Goal: Transaction & Acquisition: Book appointment/travel/reservation

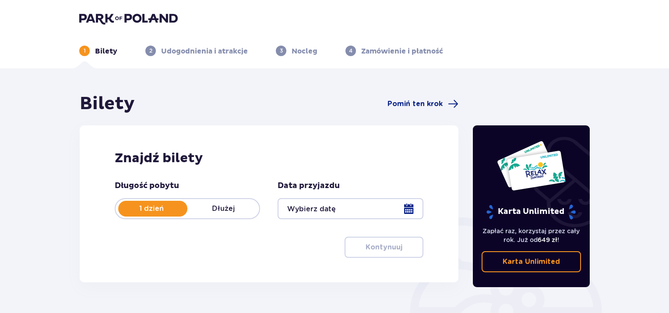
type input "[DATE]"
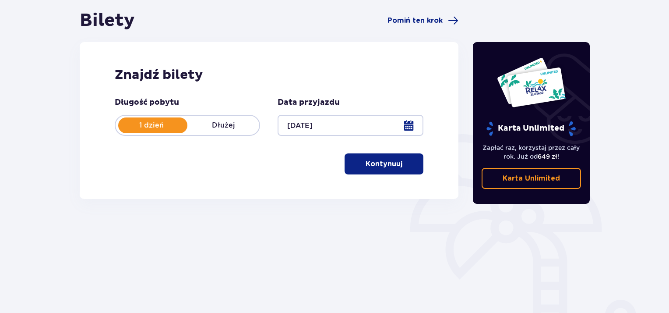
scroll to position [89, 0]
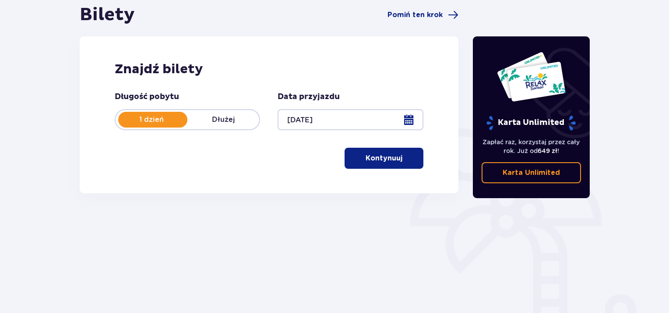
click at [381, 161] on p "Kontynuuj" at bounding box center [384, 158] width 37 height 10
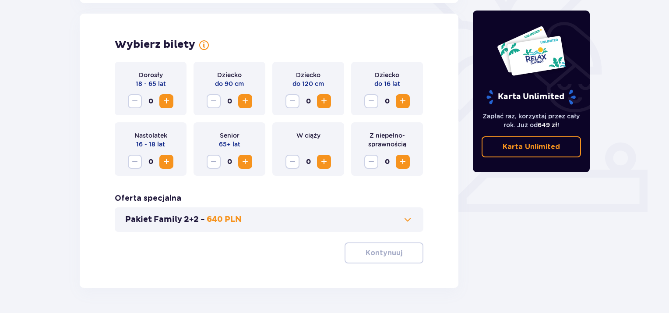
scroll to position [243, 0]
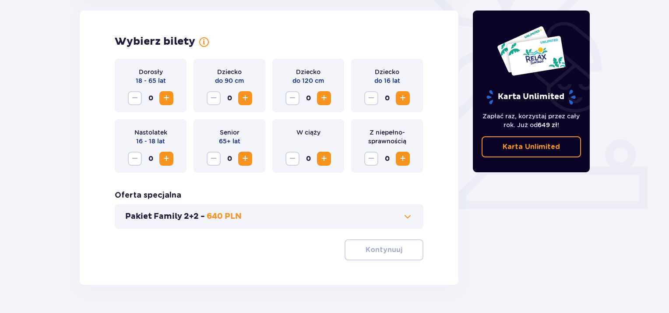
click at [397, 97] on button "Increase" at bounding box center [403, 98] width 14 height 14
click at [170, 98] on span "Increase" at bounding box center [166, 98] width 11 height 11
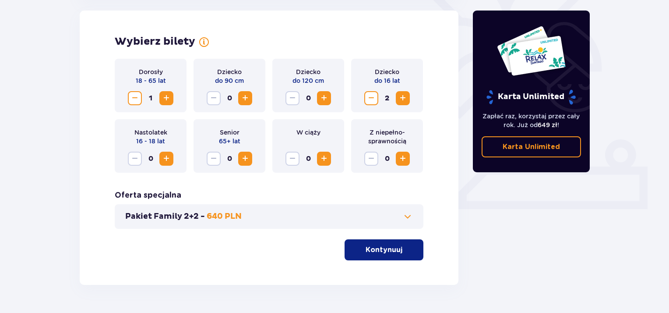
click at [170, 98] on span "Increase" at bounding box center [166, 98] width 11 height 11
click at [408, 256] on button "Kontynuuj" at bounding box center [384, 249] width 79 height 21
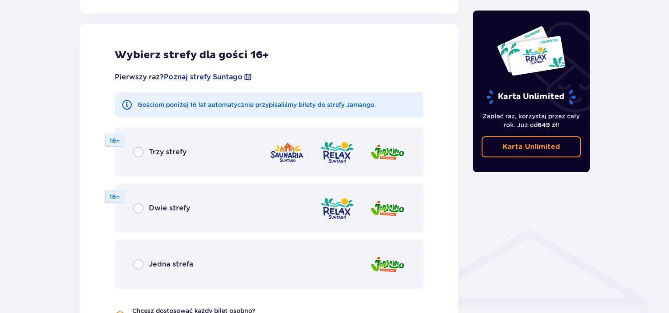
scroll to position [486, 0]
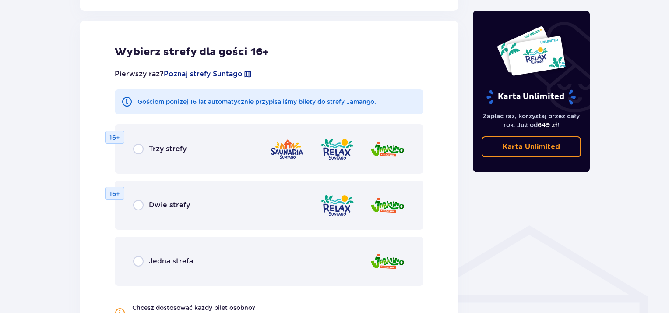
click at [138, 154] on div "Trzy strefy 16+" at bounding box center [269, 148] width 309 height 49
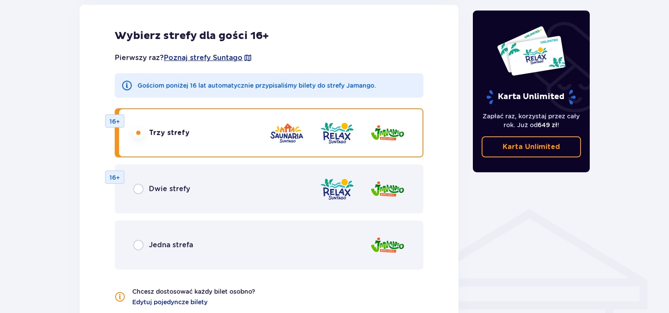
scroll to position [504, 0]
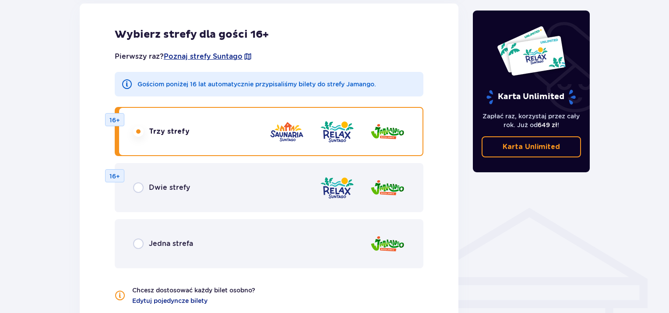
click at [362, 194] on div at bounding box center [362, 187] width 85 height 25
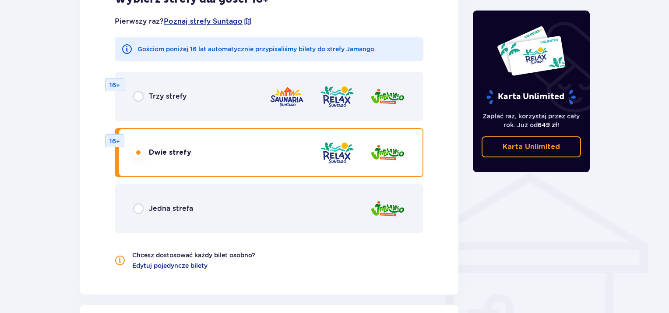
scroll to position [532, 0]
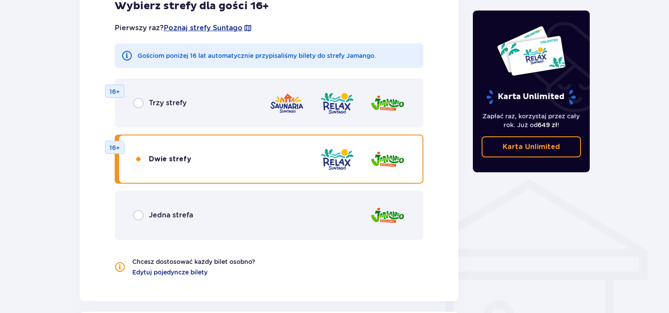
click at [304, 116] on div "Trzy strefy 16+" at bounding box center [269, 102] width 309 height 49
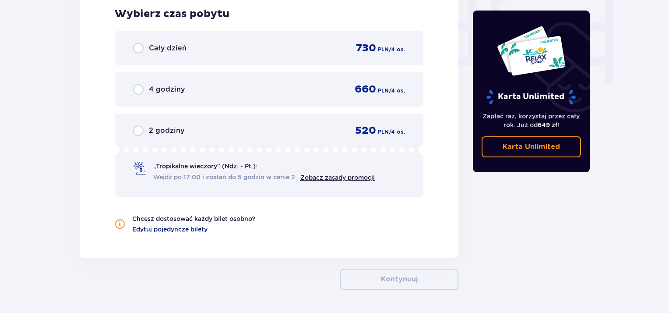
scroll to position [864, 0]
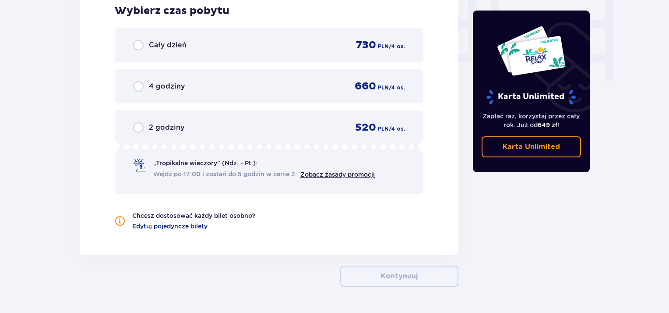
click at [175, 56] on div "Cały dzień 730 PLN / 4 os." at bounding box center [269, 45] width 309 height 34
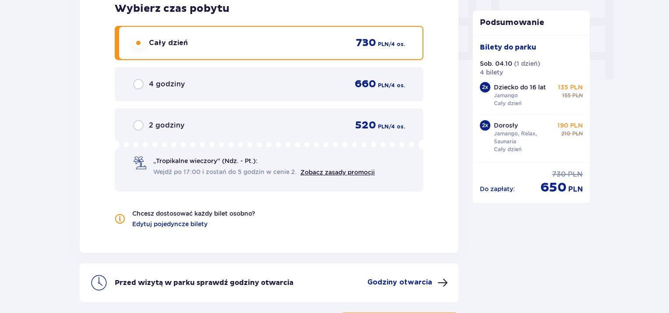
scroll to position [938, 0]
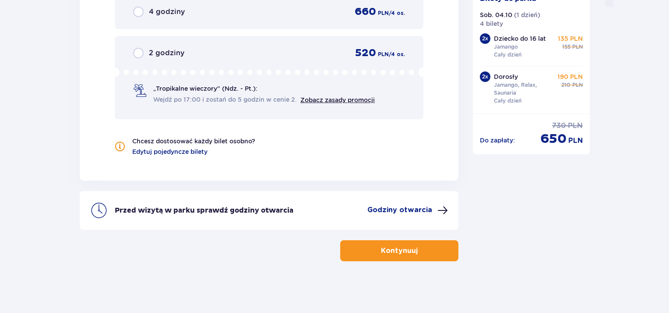
click at [440, 255] on button "Kontynuuj" at bounding box center [399, 250] width 118 height 21
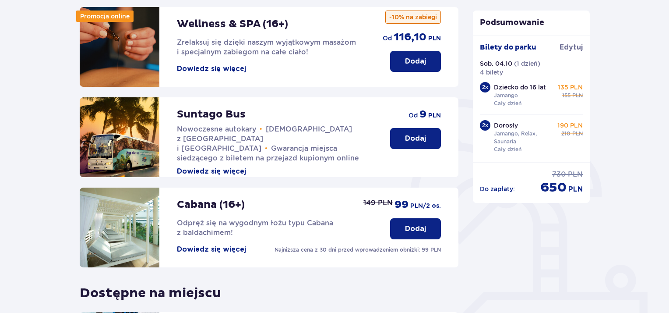
scroll to position [60, 0]
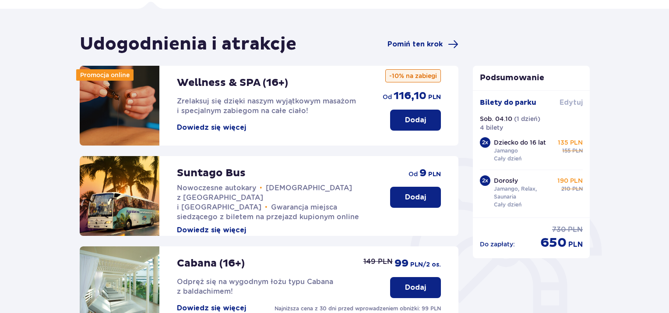
click at [582, 101] on span "Edytuj" at bounding box center [571, 103] width 23 height 10
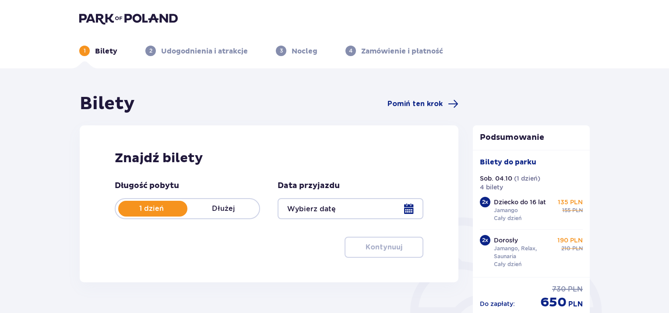
type input "[DATE]"
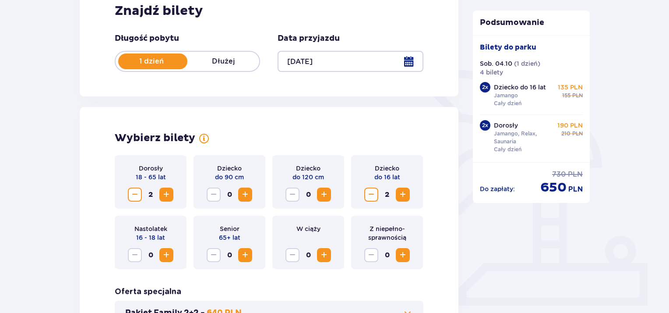
scroll to position [149, 0]
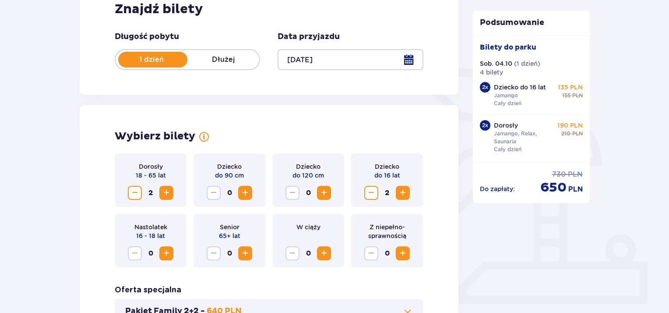
click at [135, 193] on span "Decrease" at bounding box center [135, 192] width 11 height 11
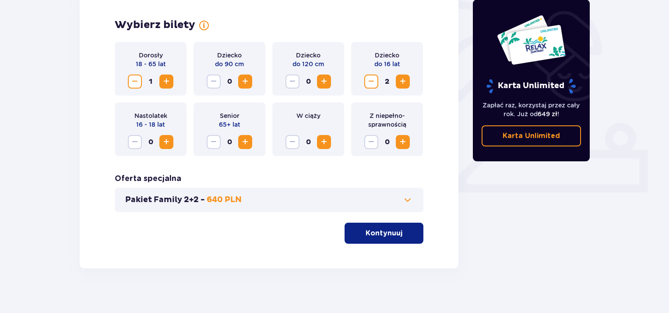
scroll to position [263, 0]
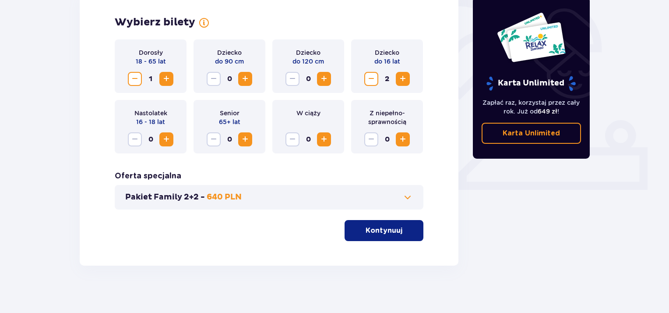
click at [360, 235] on button "Kontynuuj" at bounding box center [384, 230] width 79 height 21
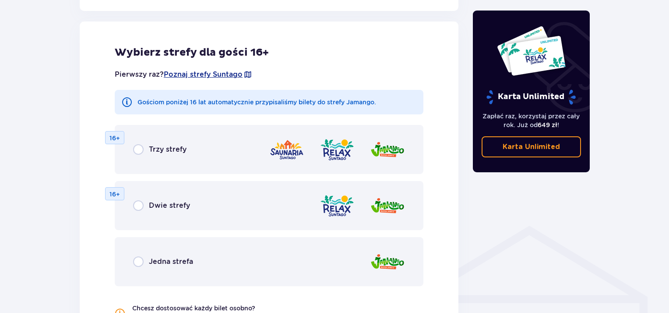
scroll to position [486, 0]
click at [330, 189] on div "Dwie strefy 16+" at bounding box center [269, 204] width 309 height 49
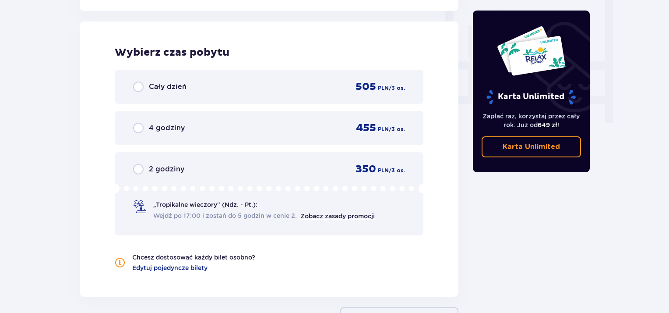
scroll to position [822, 0]
click at [303, 104] on div "Cały dzień 505 PLN / 3 os. 4 godziny 455 PLN / 3 os. 2 godziny 350 PLN / 3 os. …" at bounding box center [269, 152] width 309 height 166
click at [186, 88] on div "Cały dzień 505 PLN / 3 os." at bounding box center [269, 86] width 272 height 13
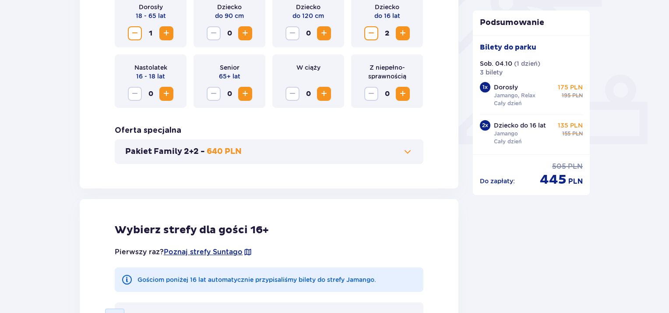
scroll to position [265, 0]
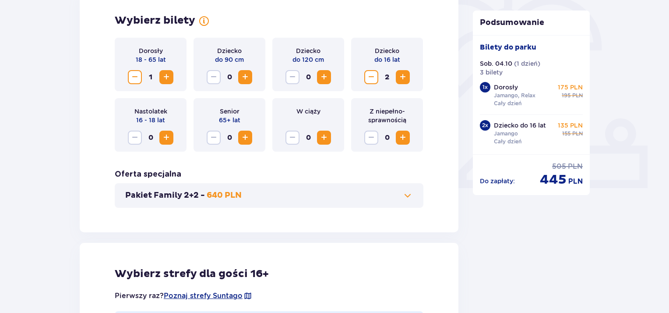
click at [169, 77] on span "Increase" at bounding box center [166, 77] width 11 height 11
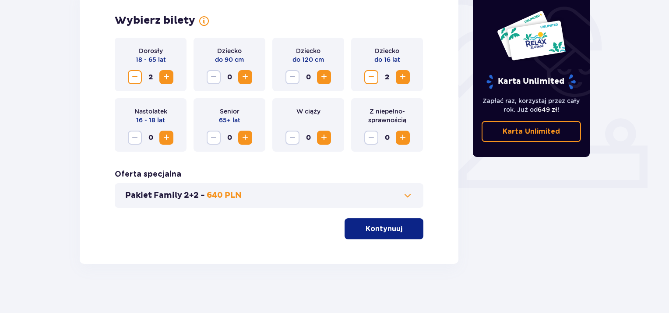
click at [391, 231] on p "Kontynuuj" at bounding box center [384, 229] width 37 height 10
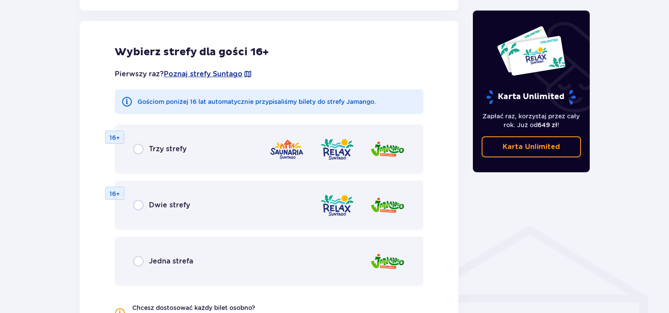
click at [317, 162] on div "Trzy strefy 16+" at bounding box center [269, 148] width 309 height 49
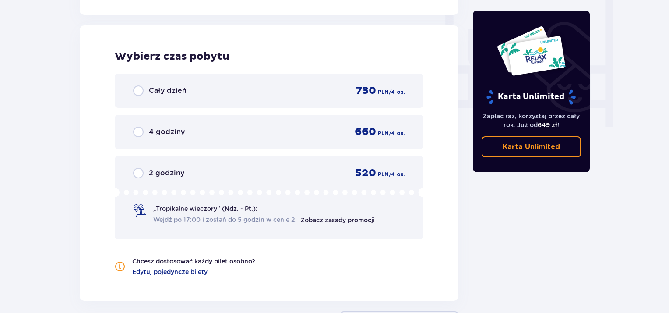
scroll to position [822, 0]
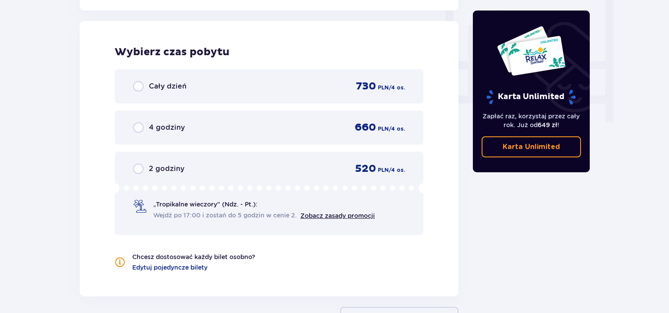
click at [221, 87] on div "Cały dzień 730 PLN / 4 os." at bounding box center [269, 86] width 272 height 13
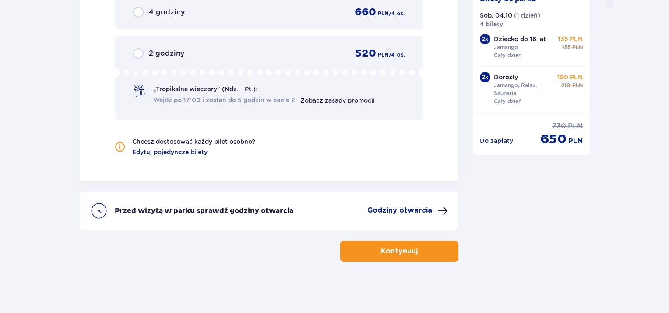
scroll to position [938, 0]
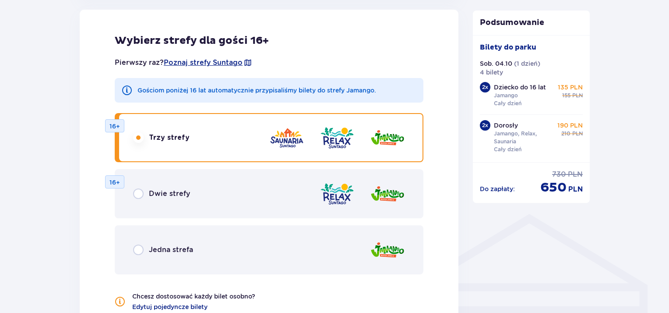
scroll to position [513, 0]
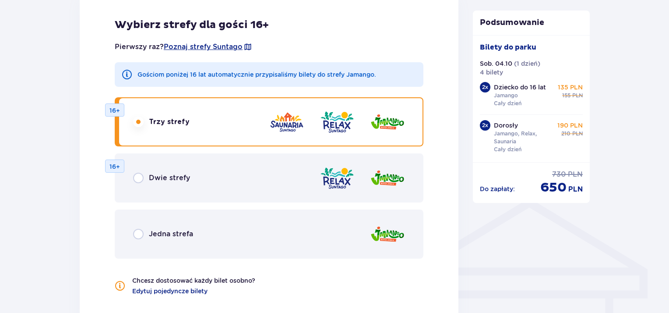
click at [263, 166] on div "Dwie strefy 16+" at bounding box center [269, 177] width 309 height 49
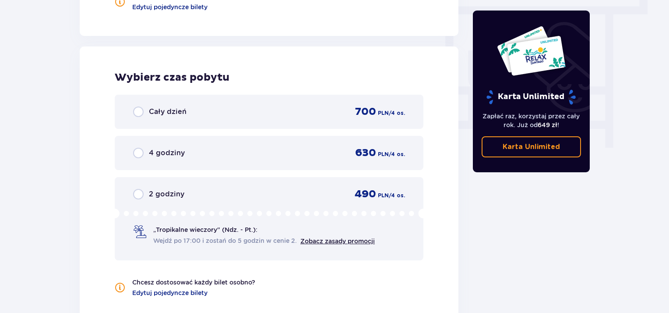
scroll to position [822, 0]
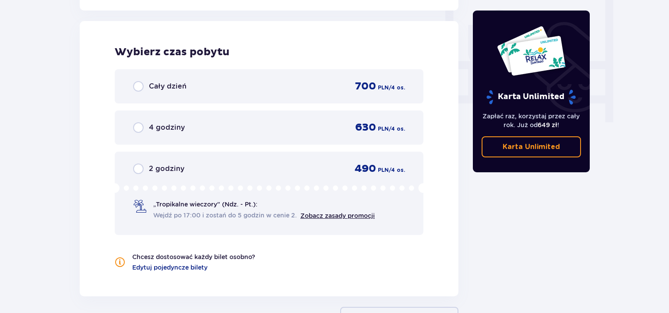
click at [293, 81] on div "Cały dzień 700 PLN / 4 os." at bounding box center [269, 86] width 272 height 13
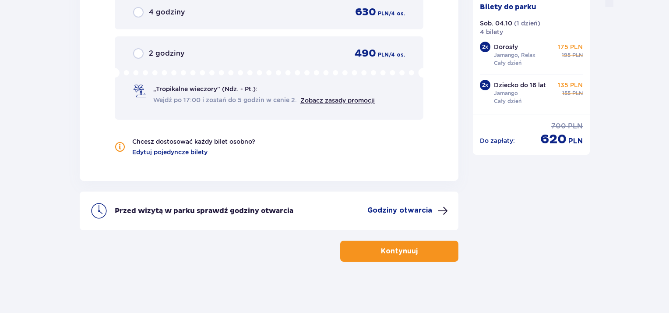
scroll to position [938, 0]
